Goal: Check status

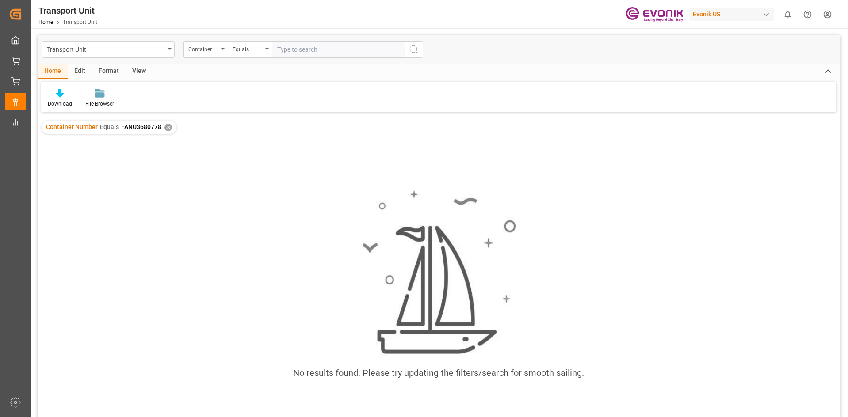
click at [165, 127] on div "✕" at bounding box center [168, 128] width 8 height 8
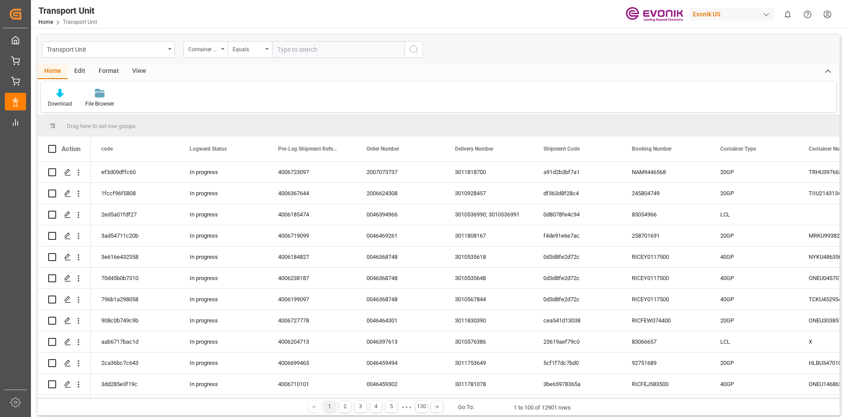
click at [319, 54] on input "text" at bounding box center [338, 49] width 133 height 17
paste input "FANU"
paste input "1925017"
type input "FANU1925017"
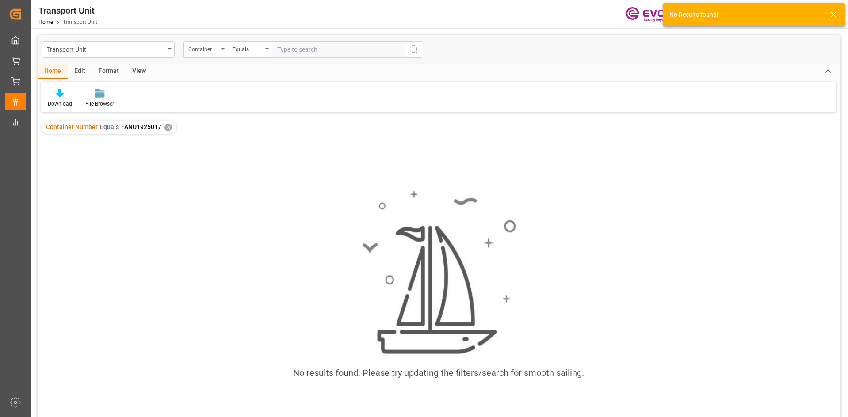
click at [313, 54] on input "text" at bounding box center [338, 49] width 133 height 17
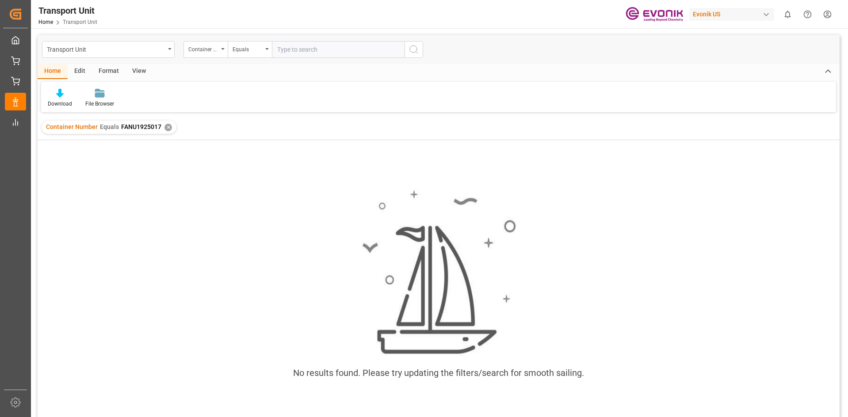
click at [166, 126] on div "✕" at bounding box center [168, 128] width 8 height 8
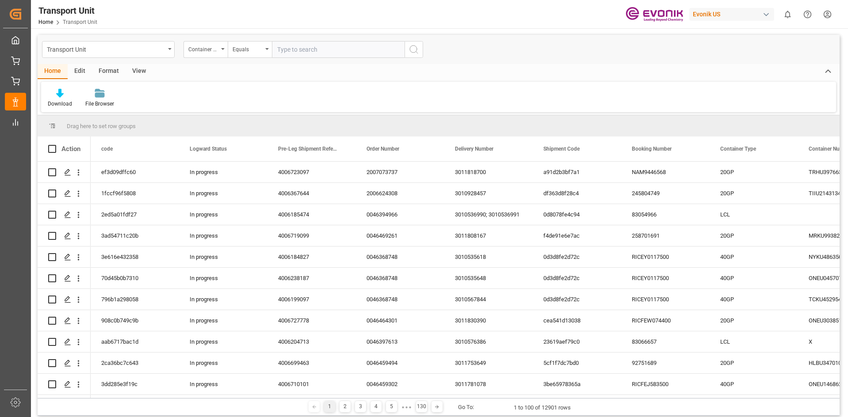
click at [305, 50] on input "text" at bounding box center [338, 49] width 133 height 17
paste input "FANU"
paste input "1925017"
type input "FANU1925017"
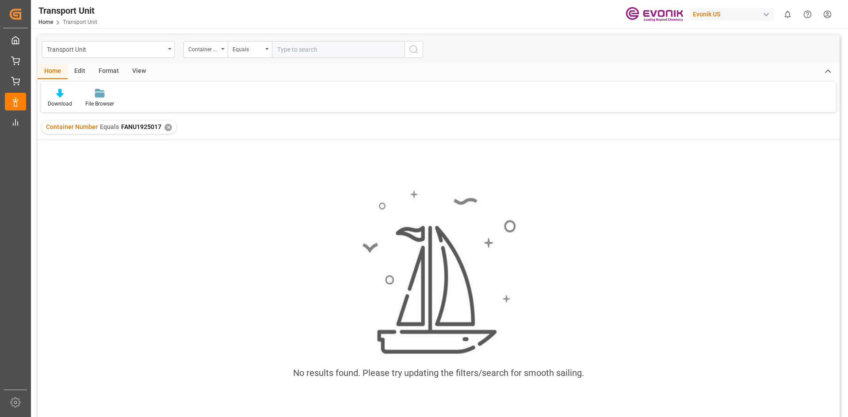
click at [153, 122] on div "Container Number Equals FANU1925017 ✕" at bounding box center [109, 127] width 135 height 13
click at [153, 126] on span "FANU1925017" at bounding box center [141, 126] width 40 height 7
click at [168, 130] on div "✕" at bounding box center [168, 128] width 8 height 8
